Goal: Transaction & Acquisition: Purchase product/service

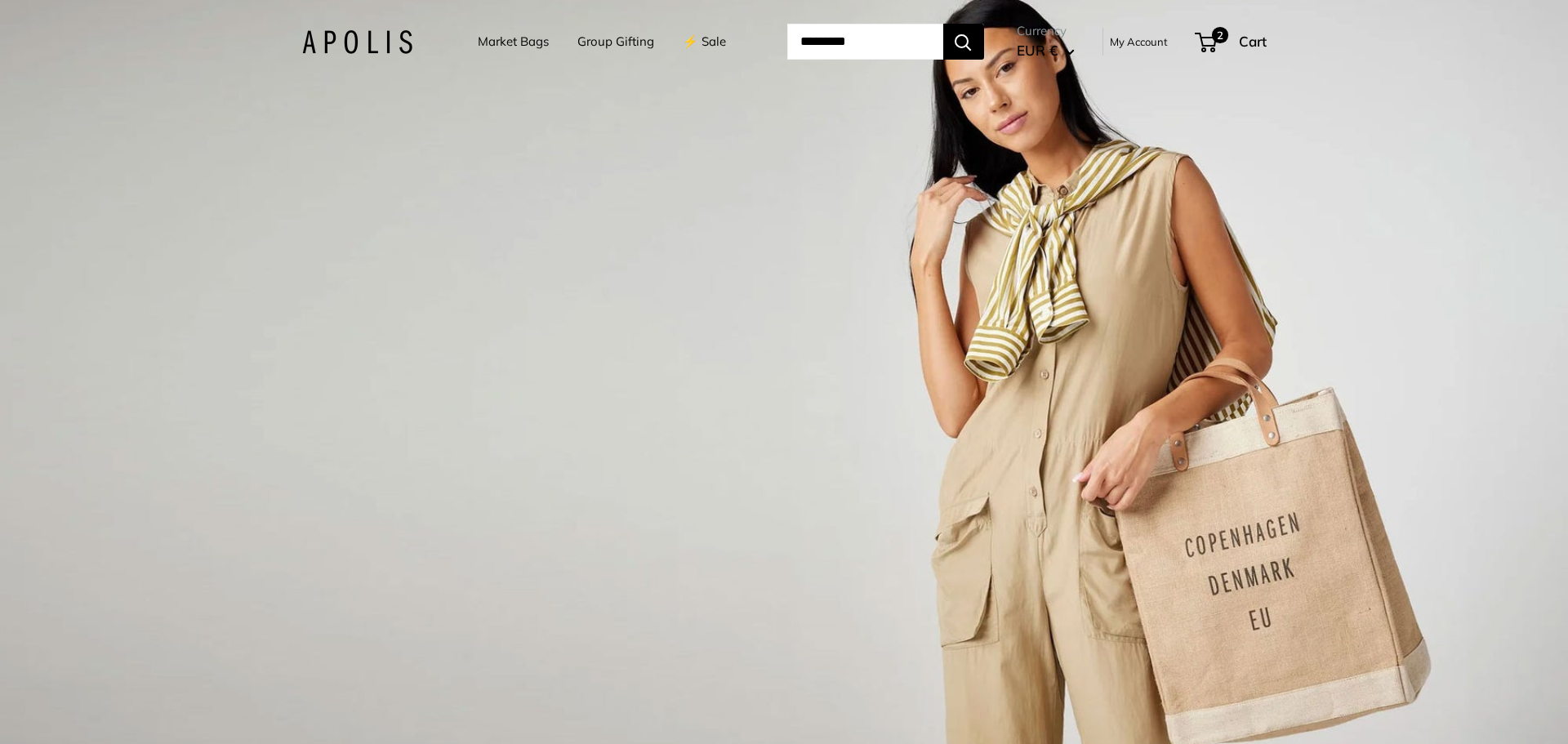
click at [481, 610] on div "1 / 3" at bounding box center [784, 372] width 1568 height 744
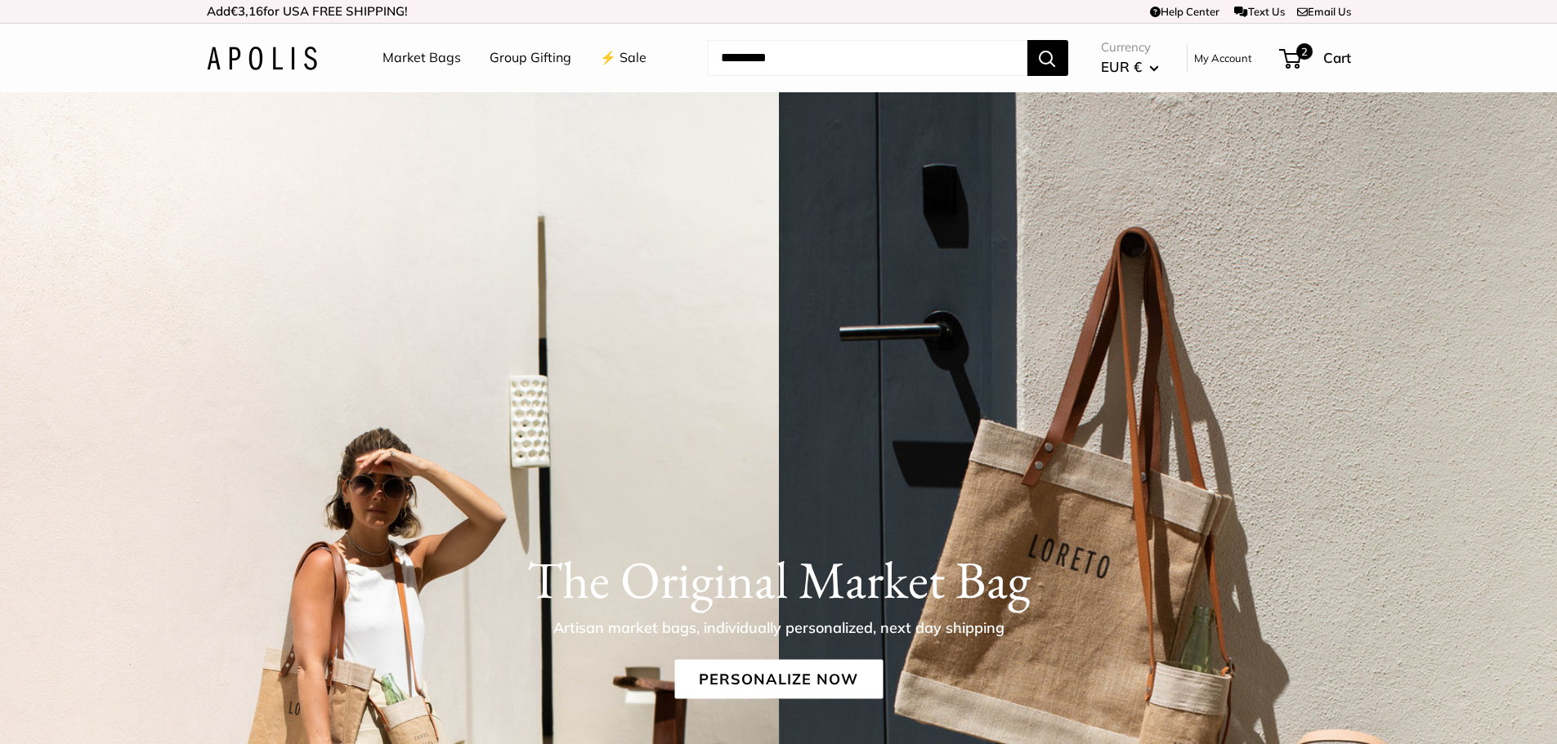
click at [386, 54] on link "Market Bags" at bounding box center [421, 58] width 78 height 25
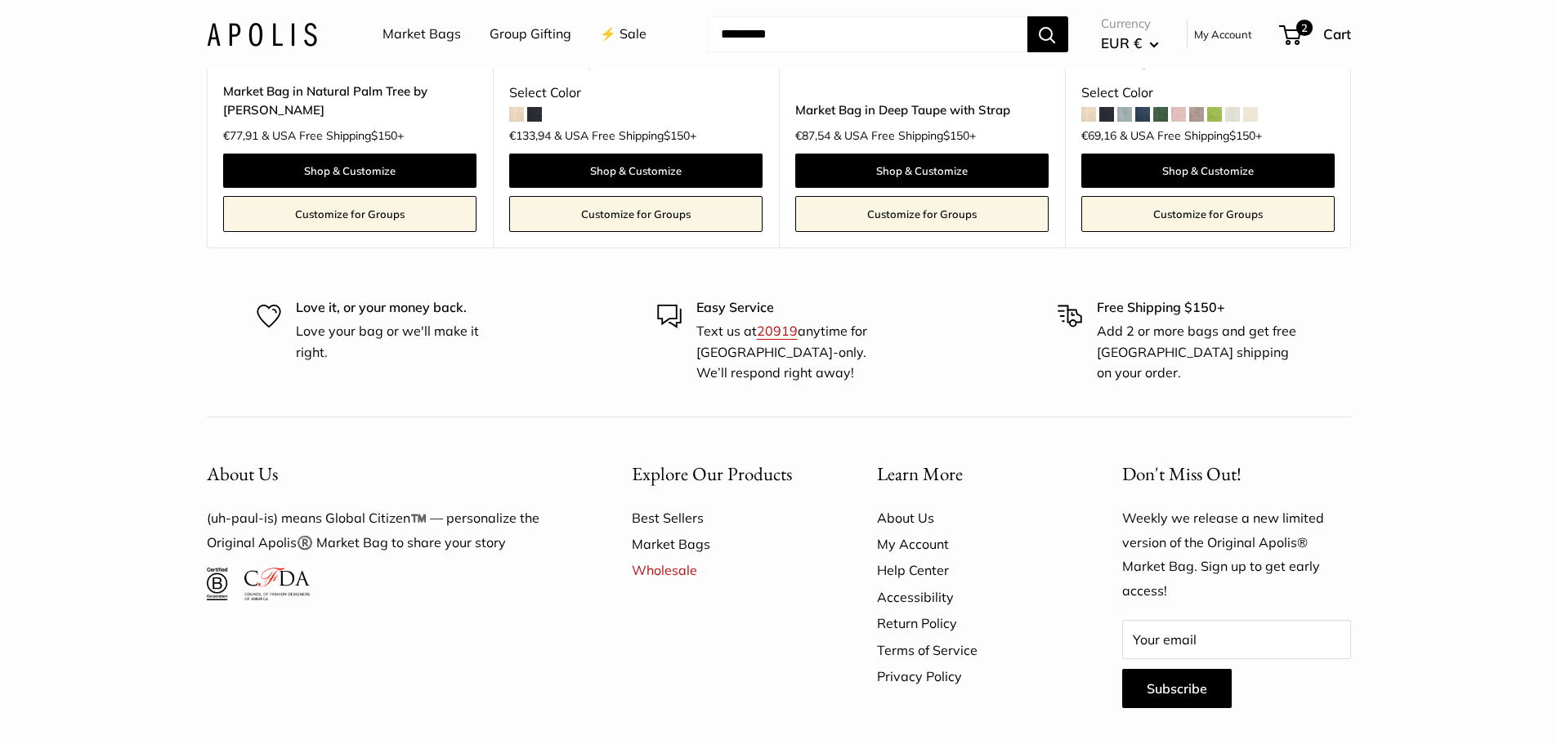
scroll to position [10033, 0]
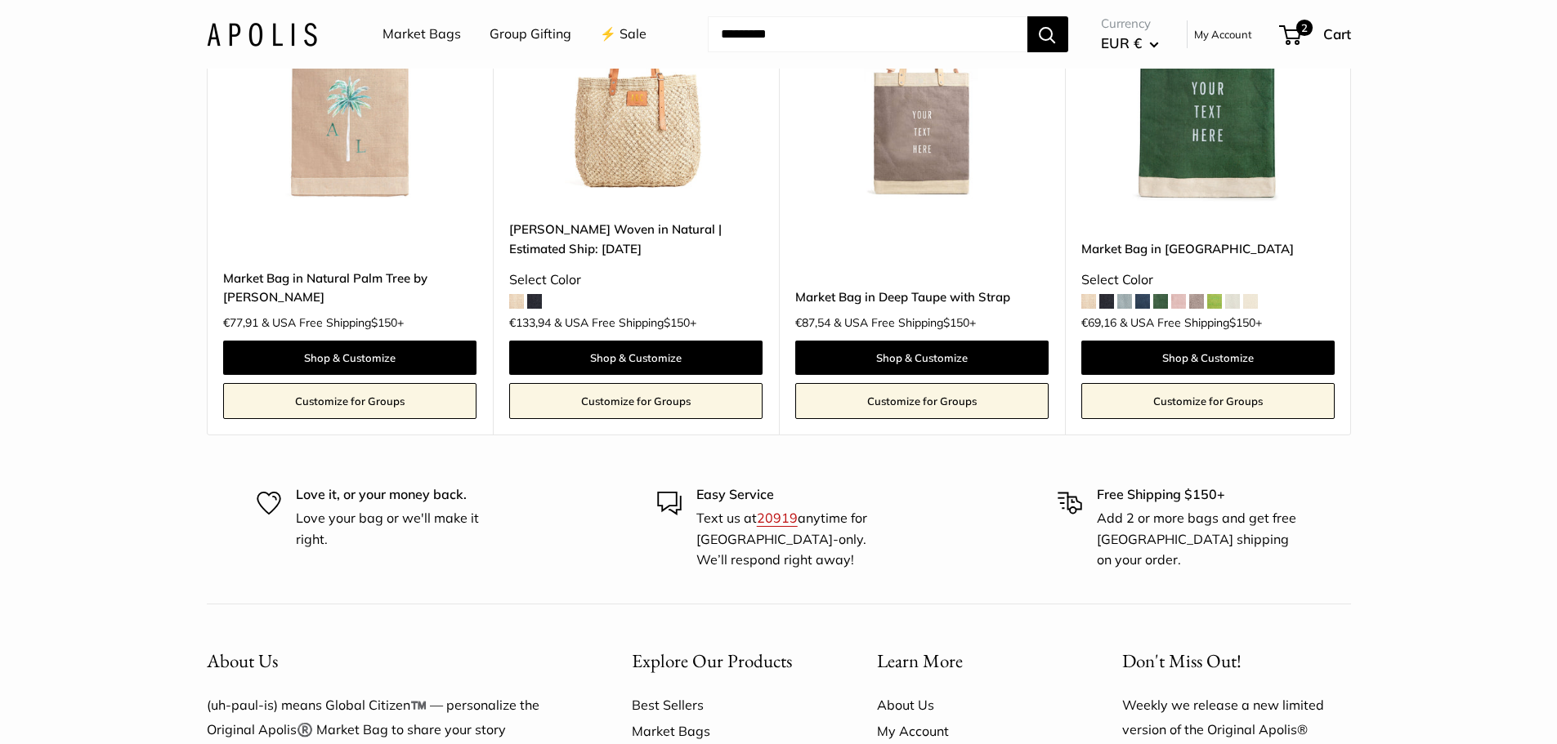
click at [1032, 37] on button "Search" at bounding box center [1047, 34] width 41 height 36
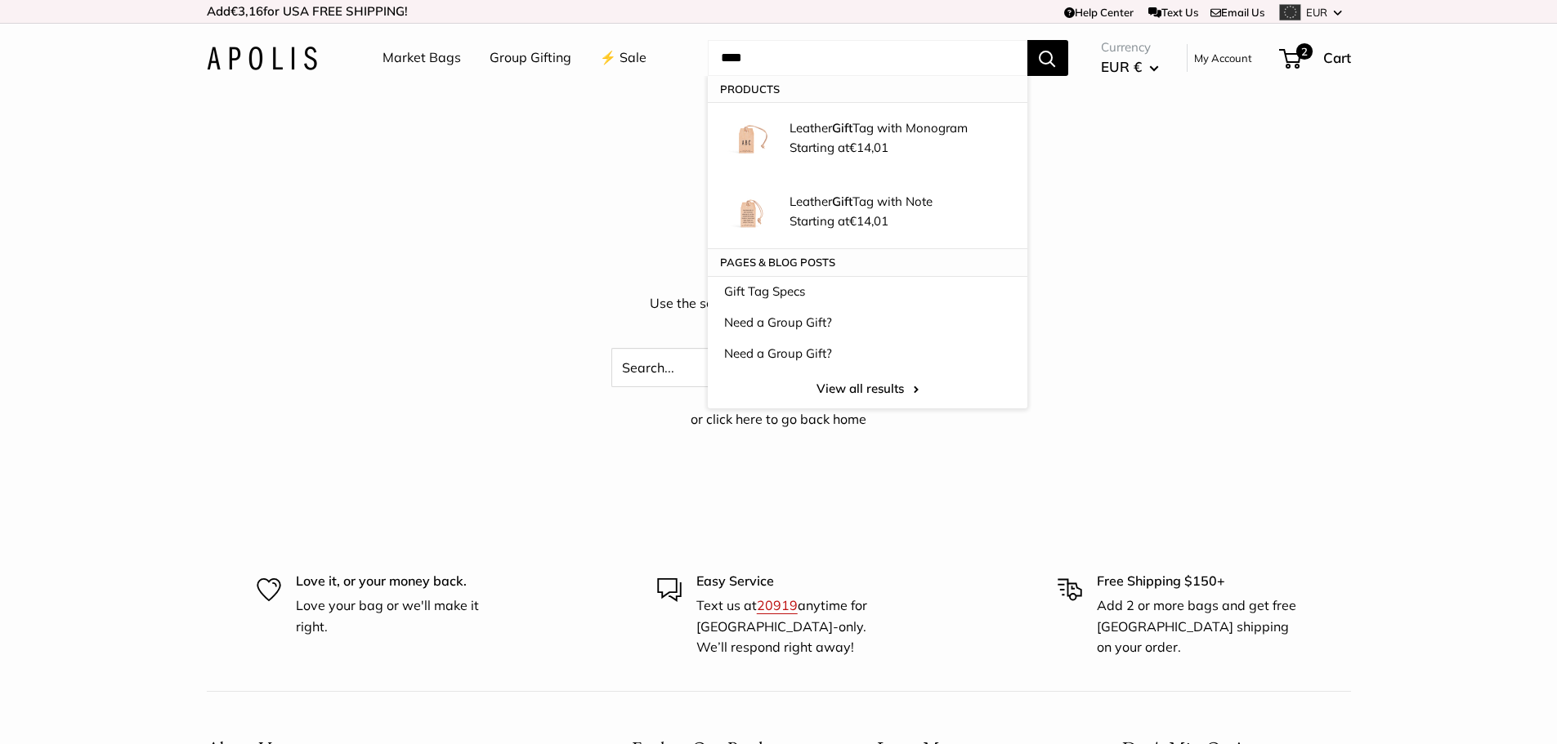
click at [790, 65] on input "****" at bounding box center [867, 58] width 319 height 36
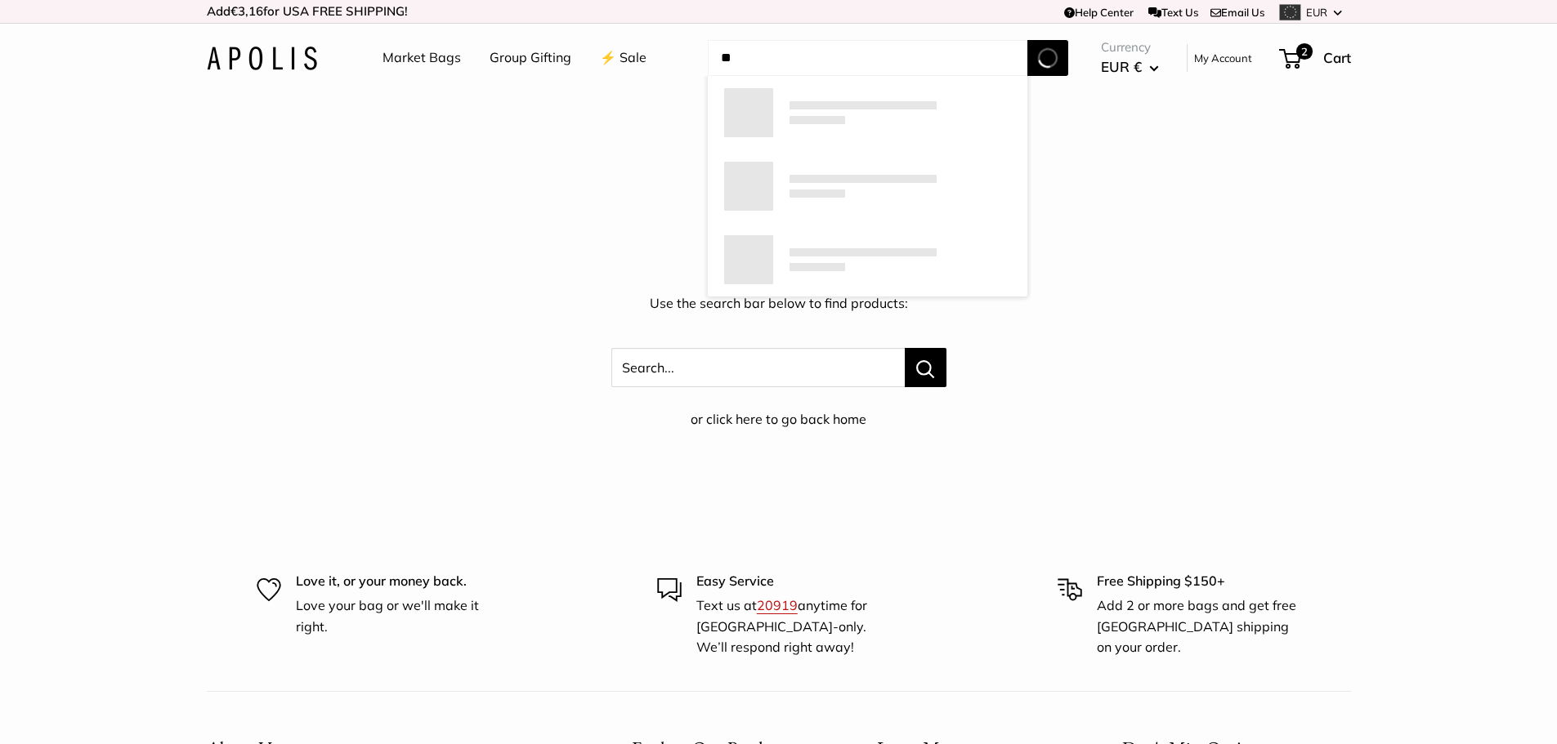
type input "*"
click at [425, 47] on link "Market Bags" at bounding box center [421, 58] width 78 height 25
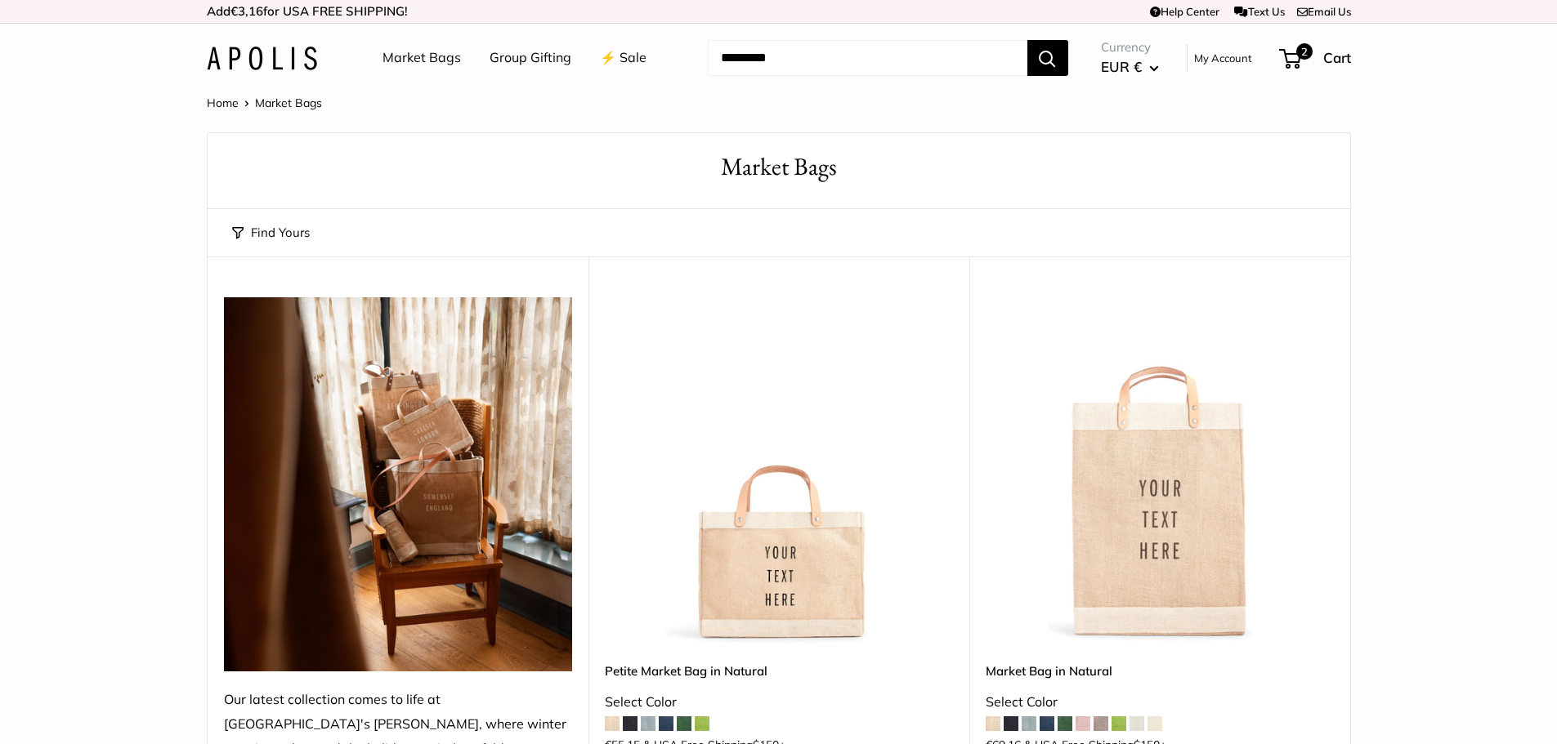
click at [458, 466] on img at bounding box center [398, 484] width 348 height 374
click at [715, 496] on div at bounding box center [779, 471] width 348 height 348
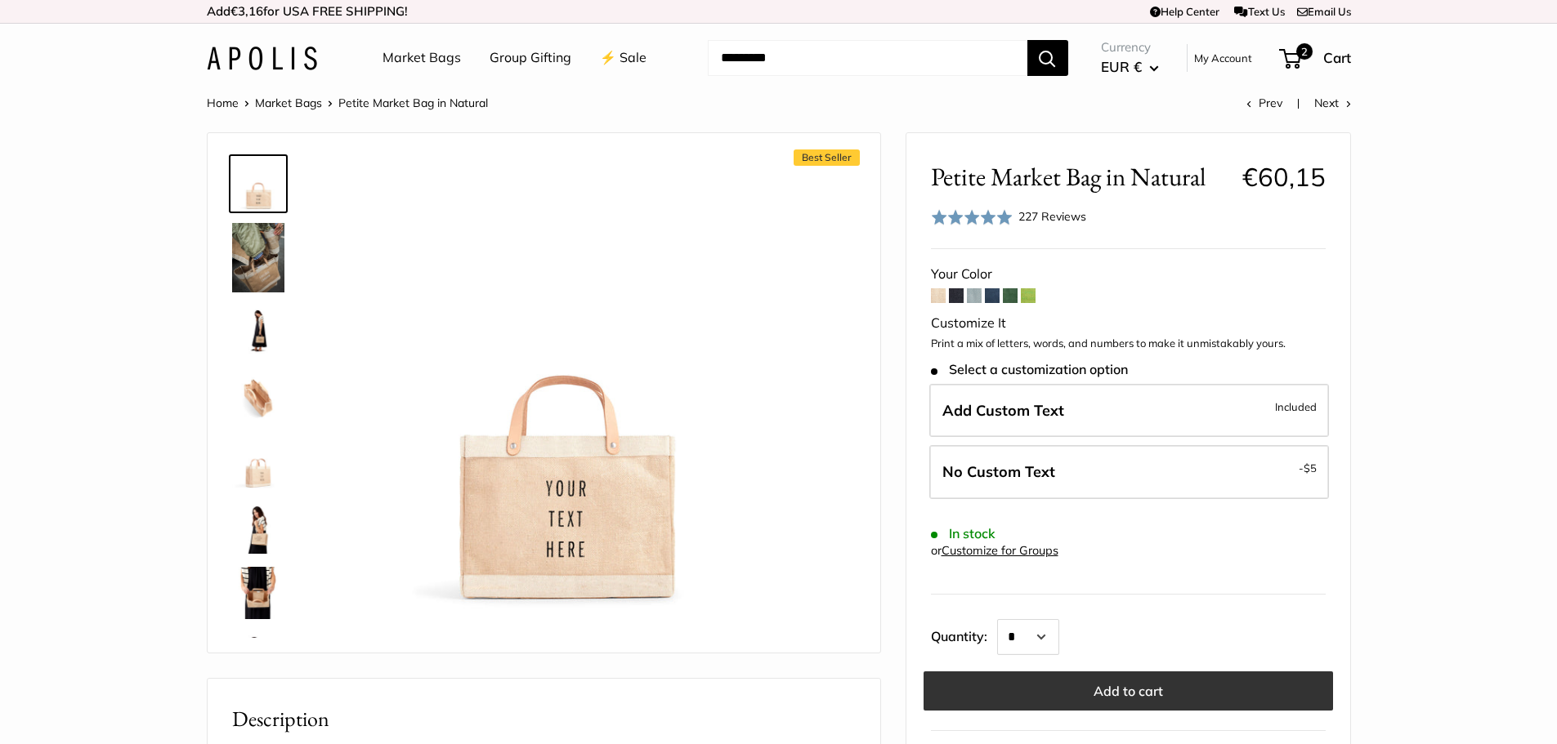
click at [1147, 683] on button "Add to cart" at bounding box center [1127, 691] width 409 height 39
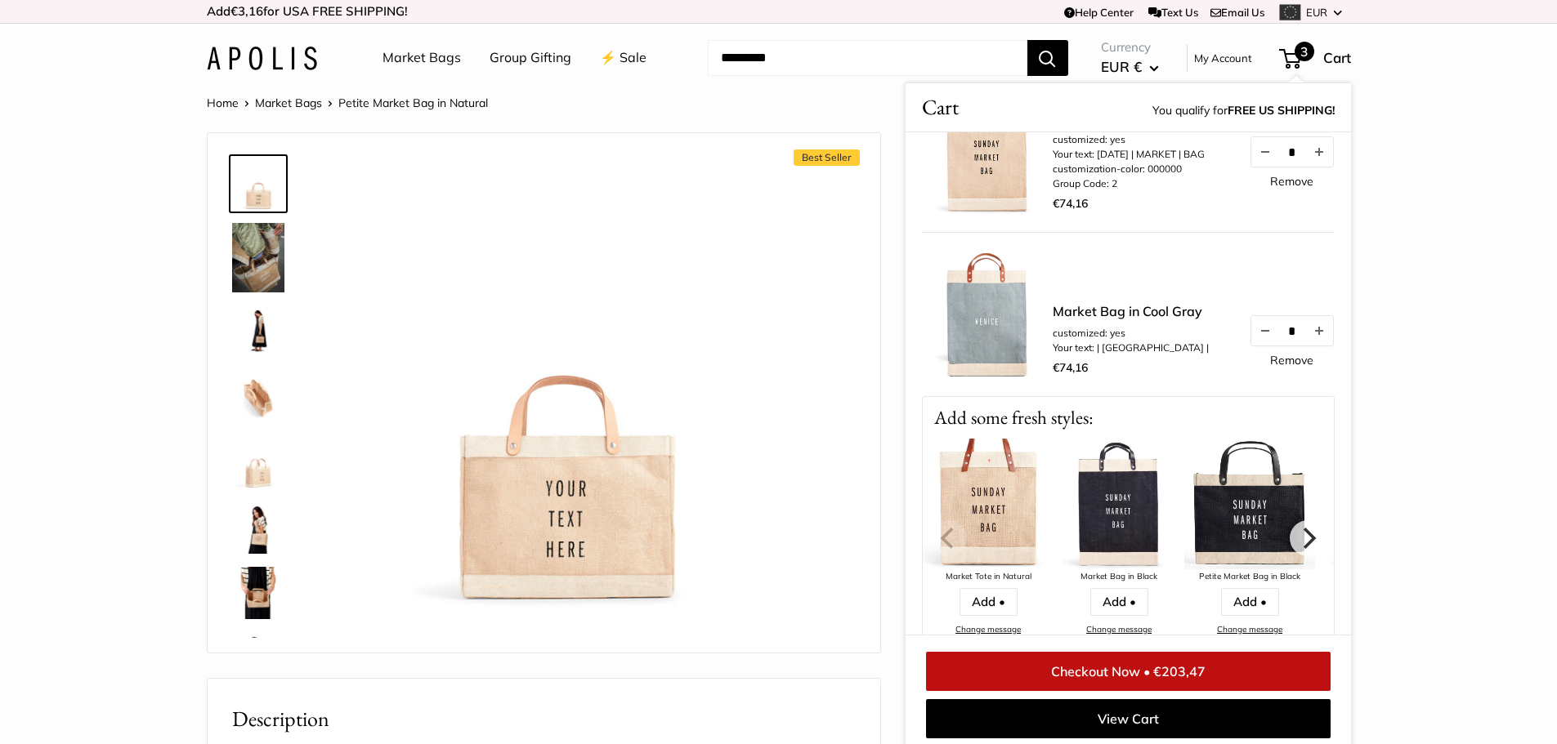
scroll to position [245, 0]
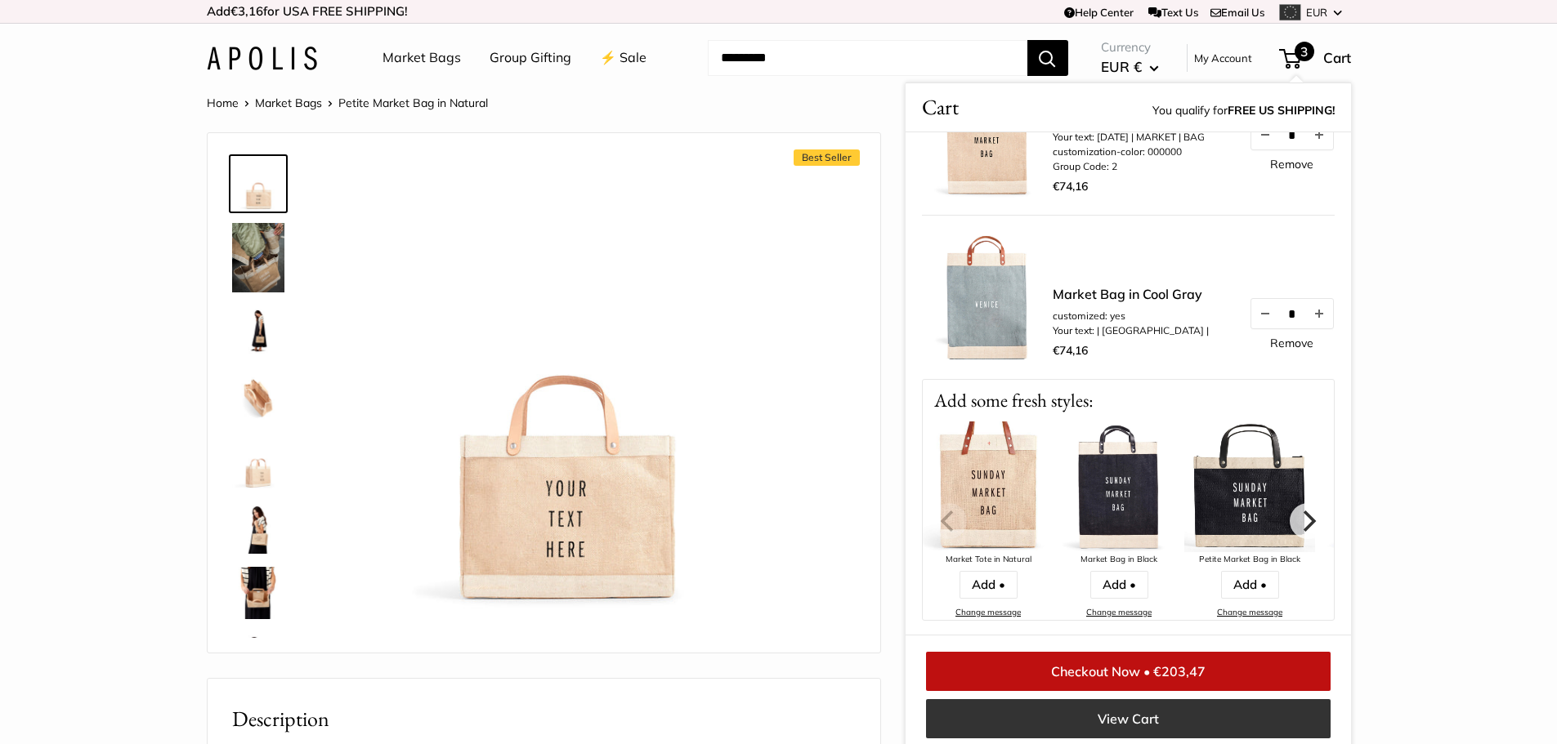
click at [1130, 714] on link "View Cart" at bounding box center [1128, 718] width 404 height 39
